Goal: Task Accomplishment & Management: Complete application form

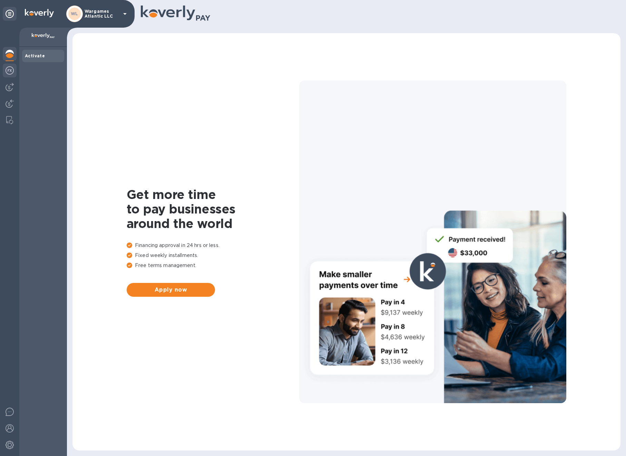
click at [11, 75] on div at bounding box center [10, 70] width 14 height 15
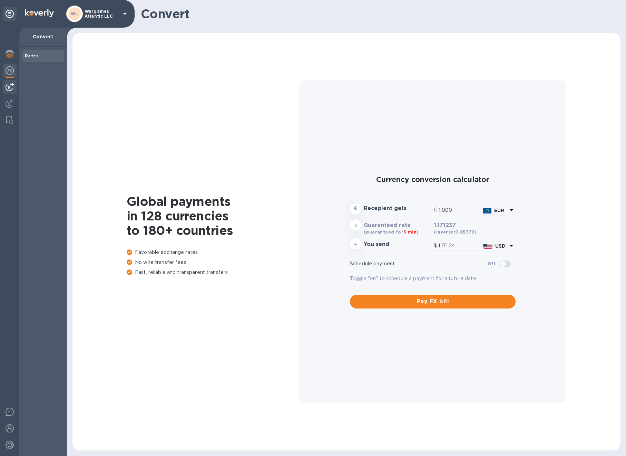
click at [6, 87] on img at bounding box center [10, 87] width 8 height 8
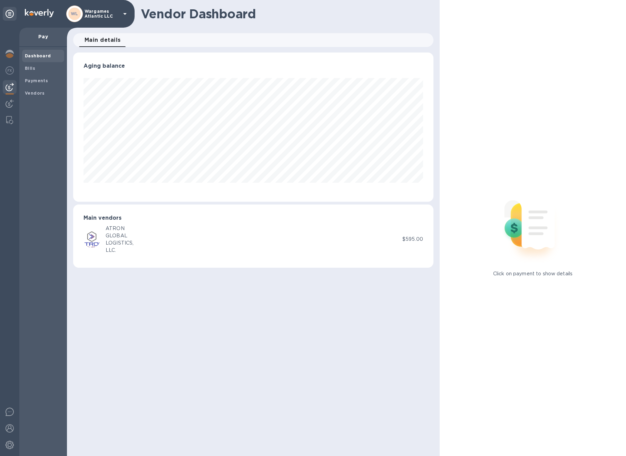
scroll to position [149, 360]
click at [118, 236] on div "GLOBAL" at bounding box center [120, 235] width 28 height 7
click at [36, 94] on b "Vendors" at bounding box center [35, 92] width 20 height 5
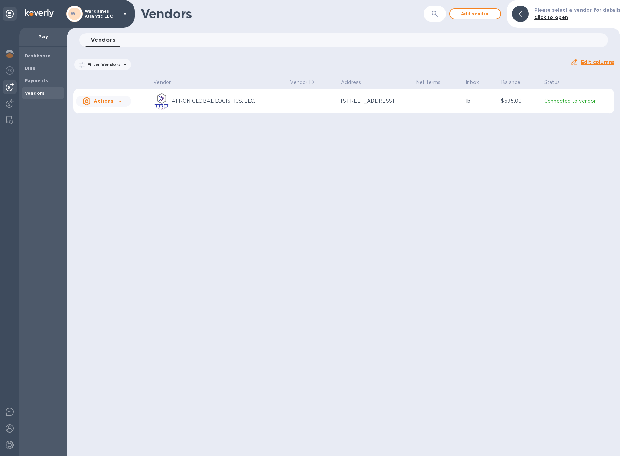
click at [110, 101] on u "Actions" at bounding box center [104, 101] width 20 height 6
click at [37, 80] on div at bounding box center [313, 228] width 626 height 456
click at [36, 80] on b "Payments" at bounding box center [36, 80] width 23 height 5
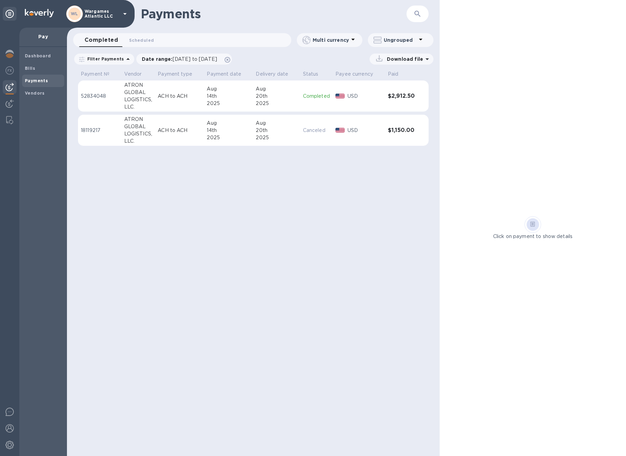
click at [100, 131] on p "18119217" at bounding box center [100, 130] width 38 height 7
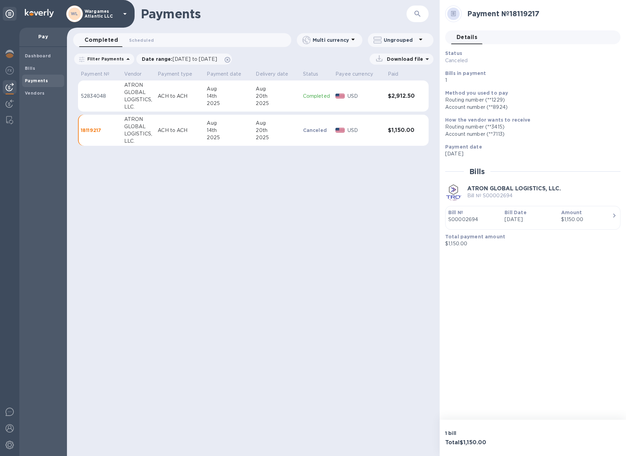
click at [614, 216] on icon "button" at bounding box center [614, 215] width 2 height 4
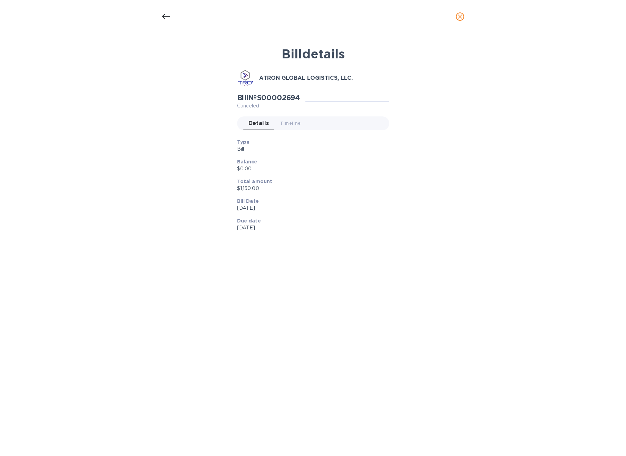
click at [293, 98] on h2 "Bill № S00002694" at bounding box center [268, 97] width 63 height 9
copy h2 "S00002694"
click at [162, 16] on icon at bounding box center [166, 16] width 8 height 5
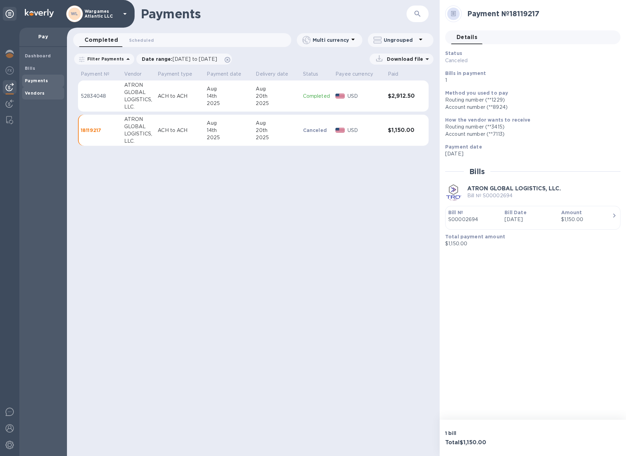
click at [37, 95] on b "Vendors" at bounding box center [35, 92] width 20 height 5
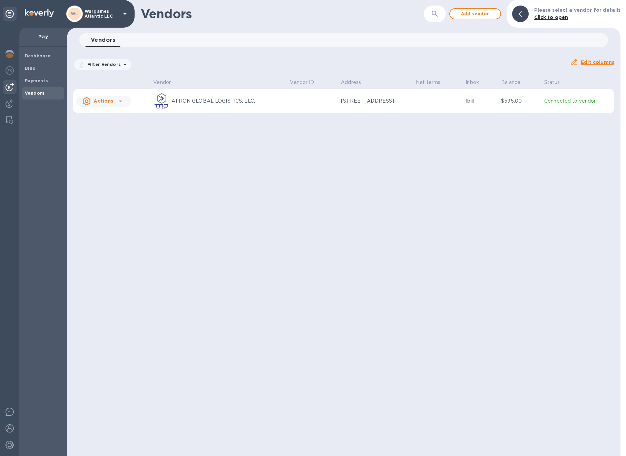
click at [108, 100] on u "Actions" at bounding box center [104, 101] width 20 height 6
click at [109, 127] on b "Add new bill" at bounding box center [111, 129] width 32 height 6
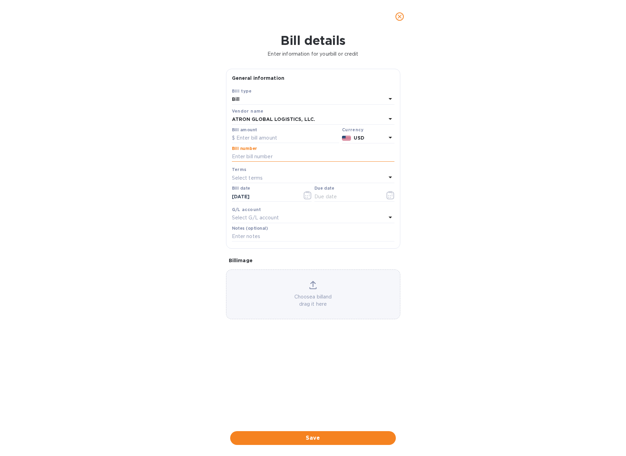
click at [252, 155] on input "text" at bounding box center [313, 157] width 163 height 10
paste input "S00002694"
type input "S00002694"
click at [252, 140] on input "text" at bounding box center [285, 138] width 107 height 10
click at [301, 139] on input "text" at bounding box center [285, 138] width 107 height 10
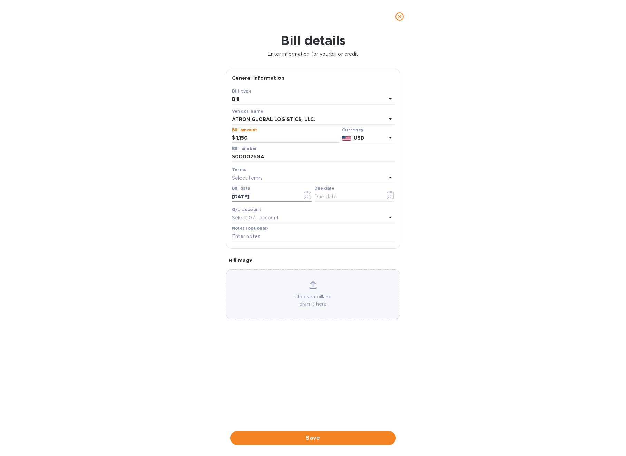
type input "1,150"
click at [272, 196] on input "[DATE]" at bounding box center [264, 196] width 65 height 10
click at [304, 195] on icon "button" at bounding box center [308, 195] width 8 height 8
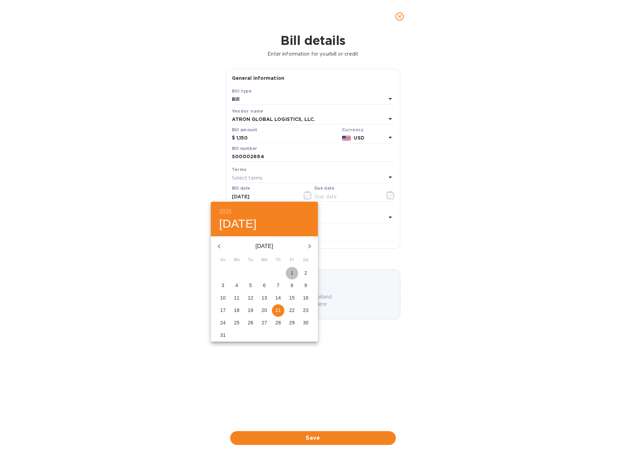
click at [293, 272] on span "1" at bounding box center [292, 272] width 12 height 7
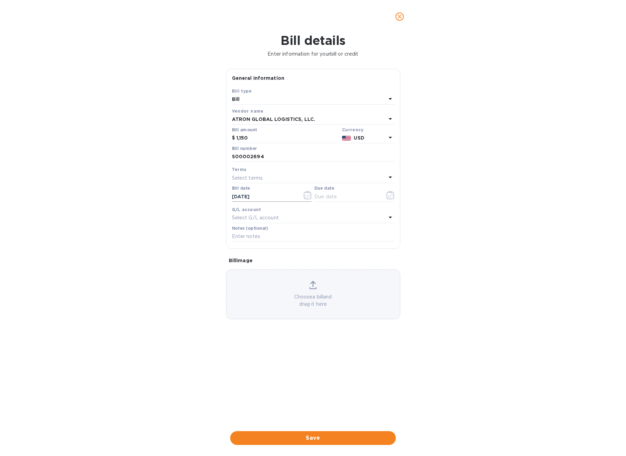
click at [307, 196] on icon "button" at bounding box center [308, 195] width 8 height 8
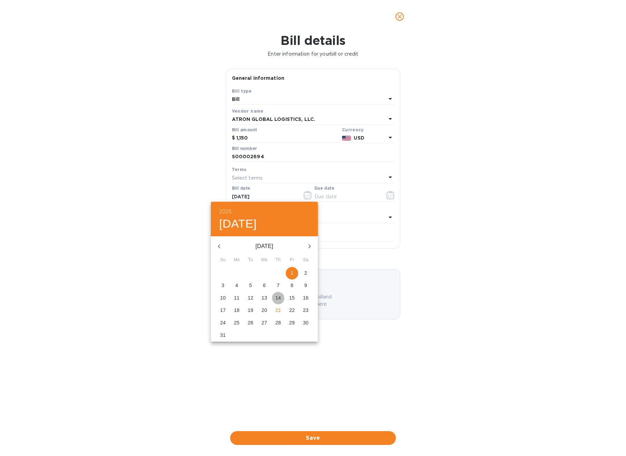
click at [278, 295] on p "14" at bounding box center [278, 297] width 6 height 7
type input "[DATE]"
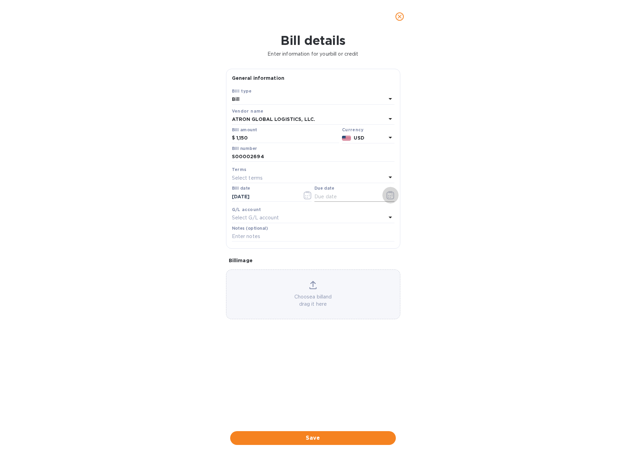
click at [394, 197] on button "button" at bounding box center [390, 195] width 16 height 17
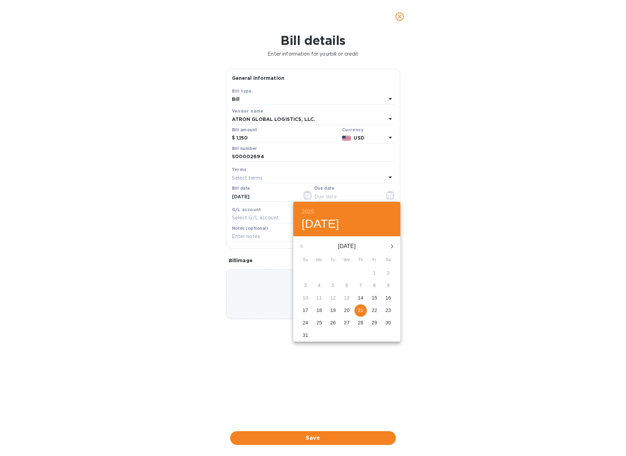
click at [361, 294] on p "14" at bounding box center [361, 297] width 6 height 7
type input "[DATE]"
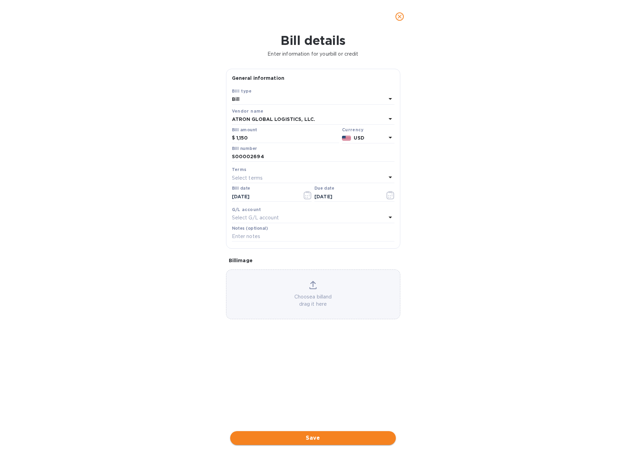
click at [318, 439] on span "Save" at bounding box center [313, 437] width 155 height 8
click at [267, 156] on input "S00002694" at bounding box center [313, 157] width 163 height 10
type input "S00002694-B"
click at [331, 440] on span "Save" at bounding box center [313, 437] width 155 height 8
